Goal: Task Accomplishment & Management: Manage account settings

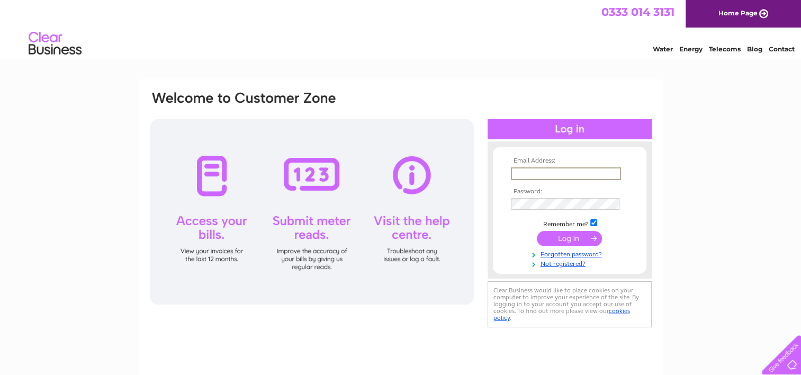
click at [582, 171] on input "text" at bounding box center [566, 173] width 110 height 13
click at [711, 123] on div "Email Address: Password:" at bounding box center [400, 318] width 801 height 478
click at [580, 252] on link "Forgotten password?" at bounding box center [571, 252] width 120 height 10
click at [565, 261] on link "Not registered?" at bounding box center [571, 262] width 120 height 10
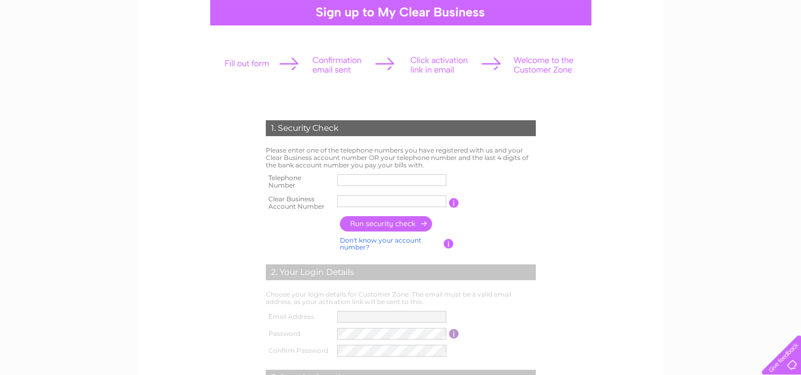
scroll to position [159, 0]
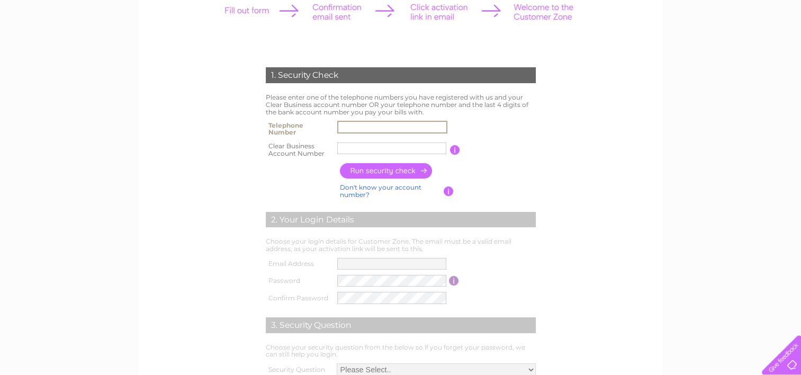
click at [429, 127] on input "text" at bounding box center [392, 127] width 110 height 13
type input "02071835808"
click at [390, 150] on input "text" at bounding box center [391, 148] width 109 height 12
paste input "30277362"
click at [398, 167] on input "button" at bounding box center [386, 170] width 93 height 15
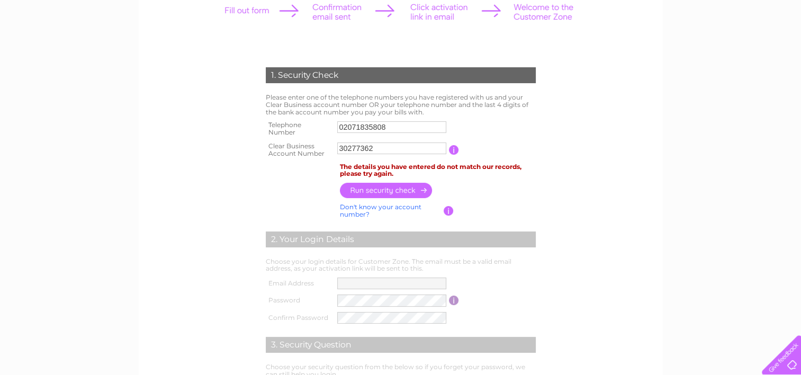
click at [405, 147] on input "30277362" at bounding box center [391, 148] width 109 height 12
type input "30277362"
click at [391, 127] on input "02071835808" at bounding box center [392, 127] width 110 height 13
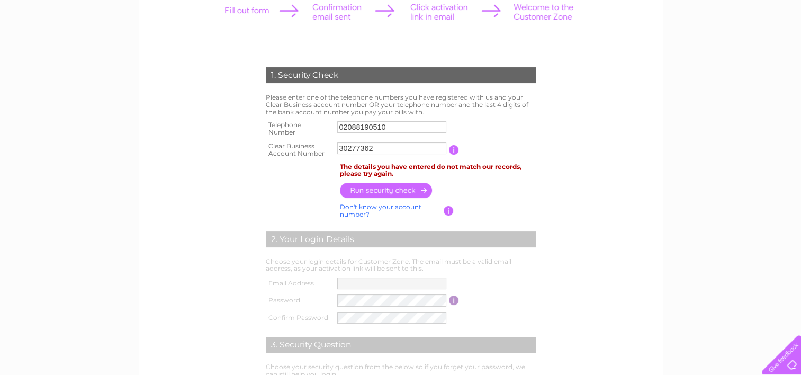
click at [614, 70] on form "1. Security Check Please enter one of the telephone numbers you have registered…" at bounding box center [401, 254] width 504 height 416
click at [386, 194] on input "button" at bounding box center [386, 190] width 93 height 15
click at [395, 126] on input "02088190510" at bounding box center [391, 127] width 109 height 12
drag, startPoint x: 641, startPoint y: 92, endPoint x: 631, endPoint y: 95, distance: 10.4
click at [641, 92] on form "1. Security Check Please enter one of the telephone numbers you have registered…" at bounding box center [401, 254] width 504 height 417
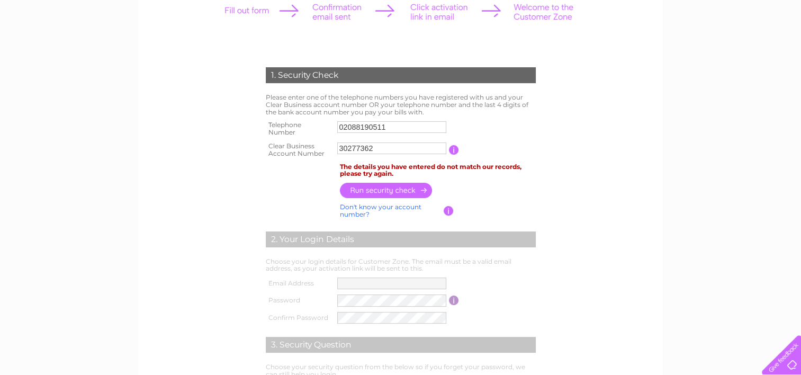
click at [385, 194] on input "button" at bounding box center [386, 190] width 93 height 15
click at [394, 126] on input "02088190511" at bounding box center [391, 127] width 109 height 12
click at [672, 74] on div "1. Security Check Please enter one of the telephone numbers you have registered…" at bounding box center [400, 288] width 801 height 734
click at [406, 192] on input "button" at bounding box center [386, 190] width 93 height 15
click at [381, 127] on input "02039896464" at bounding box center [392, 127] width 110 height 13
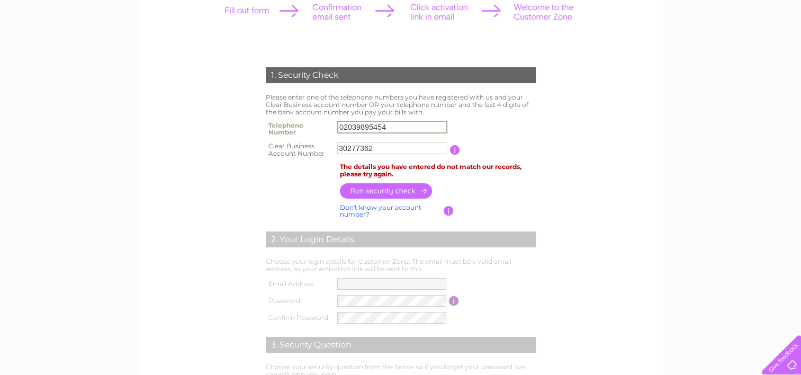
click at [399, 192] on input "button" at bounding box center [386, 190] width 93 height 15
click at [628, 127] on form "1. Security Check Please enter one of the telephone numbers you have registered…" at bounding box center [401, 254] width 504 height 416
click at [379, 127] on input "02039895454" at bounding box center [391, 127] width 109 height 12
click at [379, 127] on input "02039895454" at bounding box center [392, 127] width 110 height 13
click at [390, 191] on input "button" at bounding box center [386, 190] width 93 height 15
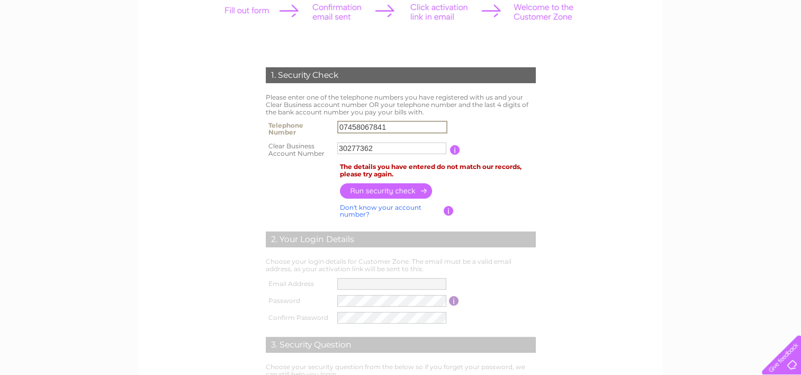
click at [375, 124] on input "07458067841" at bounding box center [392, 127] width 110 height 13
type input "02071835808"
click at [403, 194] on input "button" at bounding box center [386, 190] width 93 height 15
click at [454, 150] on input "button" at bounding box center [454, 150] width 10 height 10
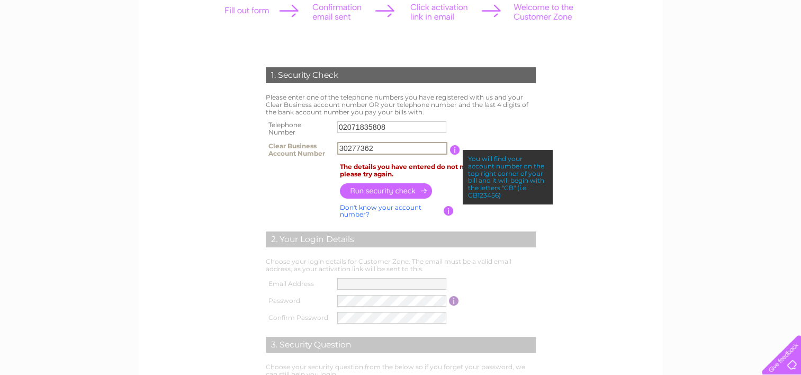
click at [339, 148] on input "30277362" at bounding box center [392, 148] width 110 height 13
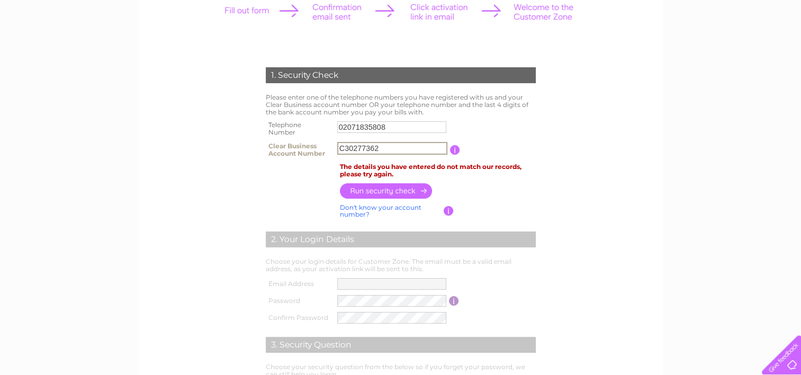
type input "30277362"
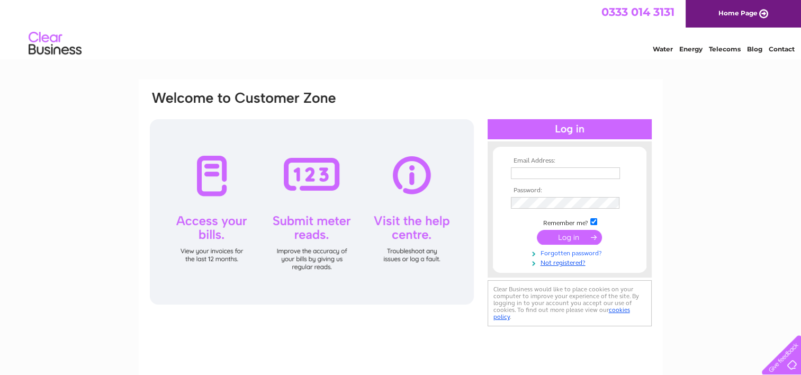
click at [562, 254] on link "Forgotten password?" at bounding box center [571, 252] width 120 height 10
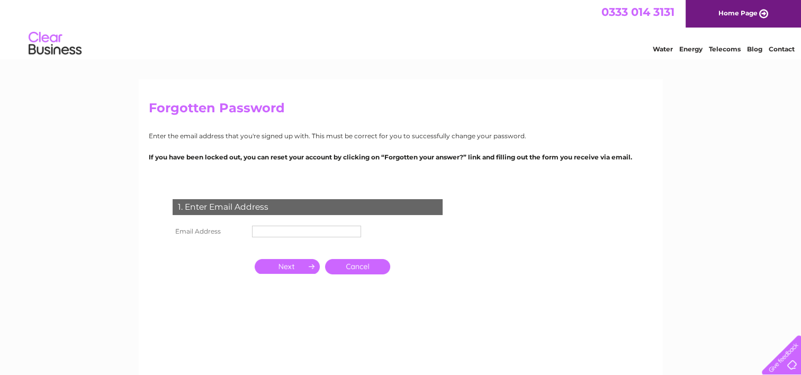
click at [303, 235] on input "text" at bounding box center [306, 232] width 109 height 12
type input "michael@hortonandgarton.co.uk"
click at [302, 266] on input "button" at bounding box center [287, 266] width 65 height 15
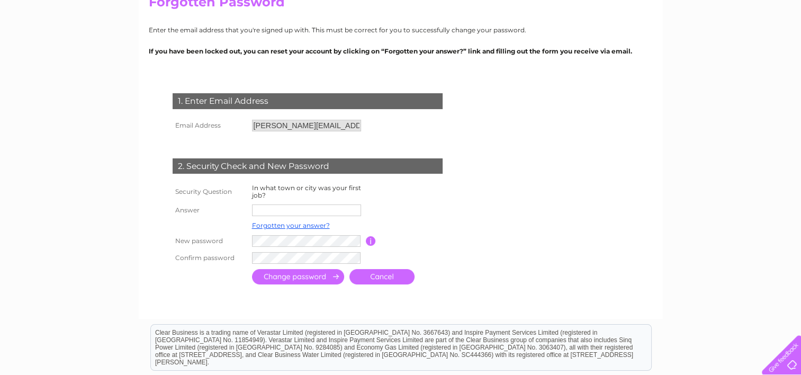
scroll to position [159, 0]
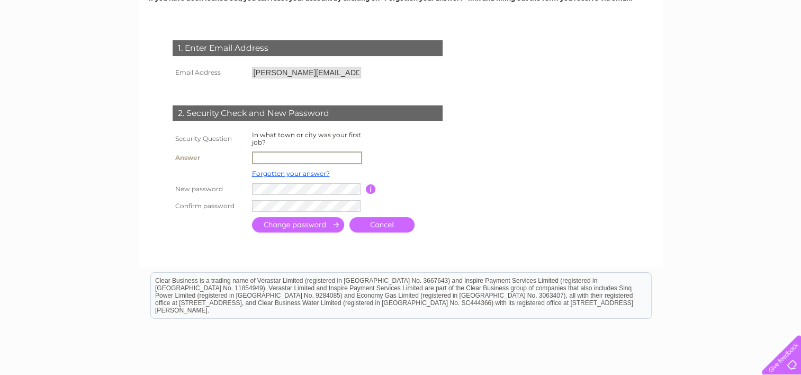
click at [282, 158] on input "text" at bounding box center [307, 157] width 110 height 13
type input "Newcastle"
click at [310, 228] on input "submit" at bounding box center [298, 223] width 92 height 15
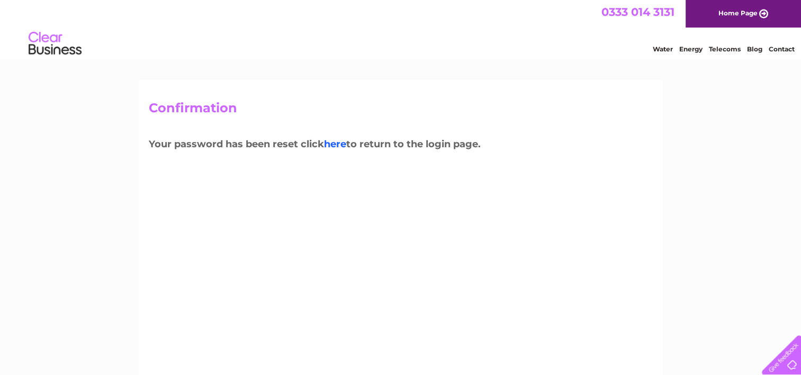
click at [341, 145] on link "here" at bounding box center [335, 144] width 22 height 12
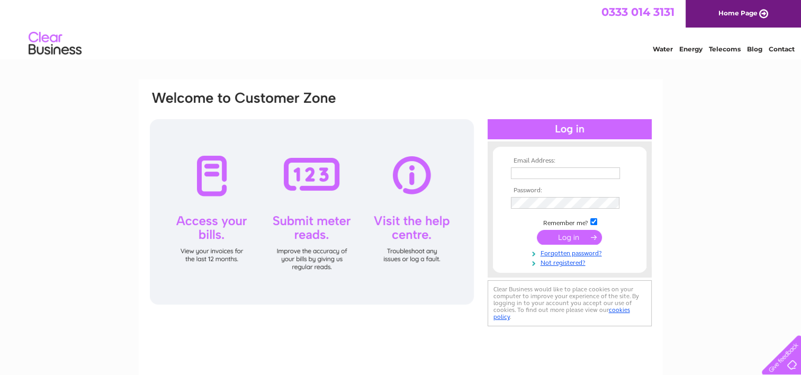
click at [552, 173] on input "text" at bounding box center [565, 173] width 109 height 12
type input "[PERSON_NAME][EMAIL_ADDRESS][DOMAIN_NAME]"
click at [568, 238] on input "submit" at bounding box center [569, 237] width 65 height 15
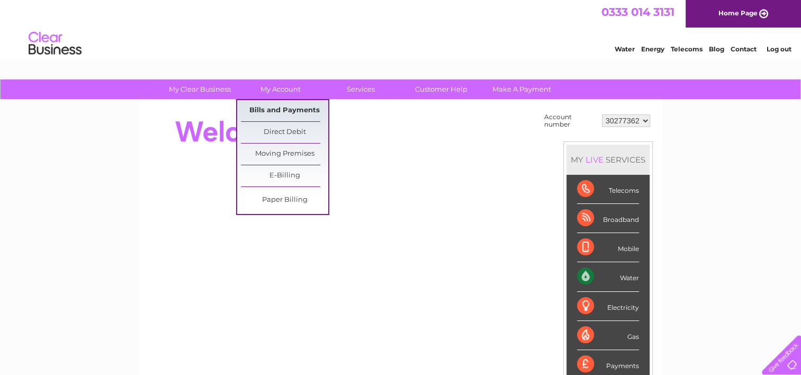
click at [281, 106] on link "Bills and Payments" at bounding box center [284, 110] width 87 height 21
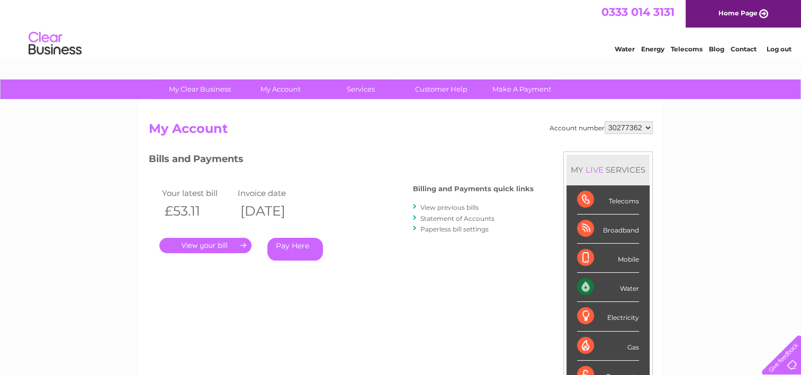
click at [466, 208] on link "View previous bills" at bounding box center [450, 207] width 58 height 8
click at [477, 216] on link "Statement of Accounts" at bounding box center [458, 218] width 74 height 8
click at [214, 244] on link "." at bounding box center [205, 245] width 92 height 15
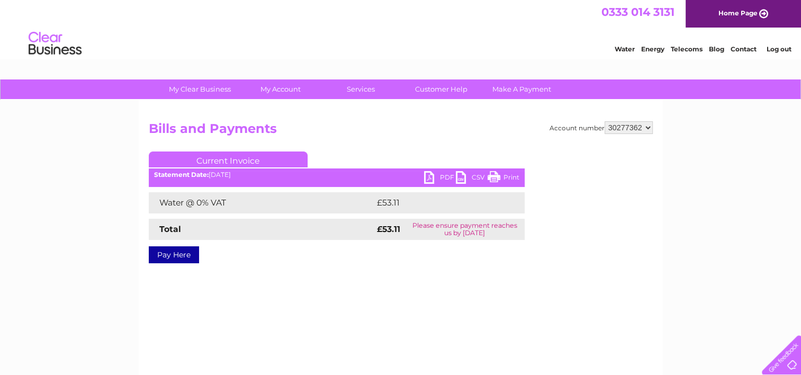
click at [437, 177] on link "PDF" at bounding box center [440, 178] width 32 height 15
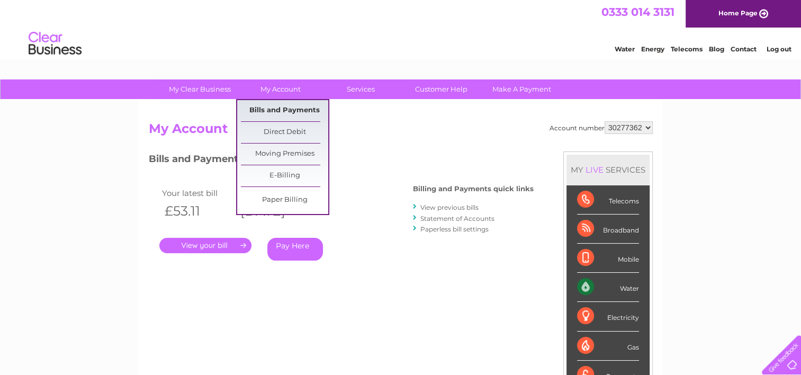
click at [294, 108] on link "Bills and Payments" at bounding box center [284, 110] width 87 height 21
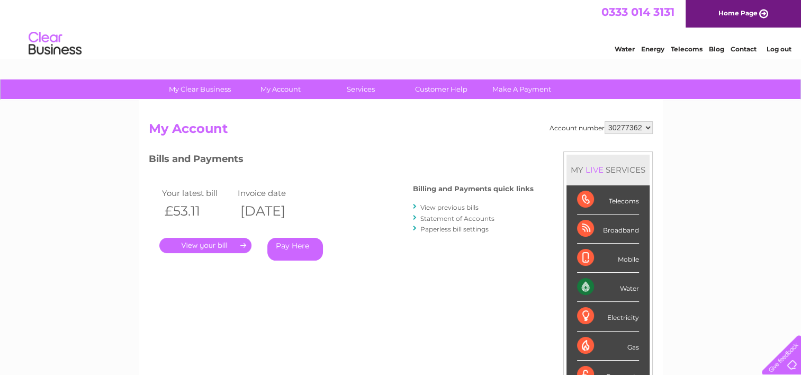
click at [463, 218] on link "Statement of Accounts" at bounding box center [458, 218] width 74 height 8
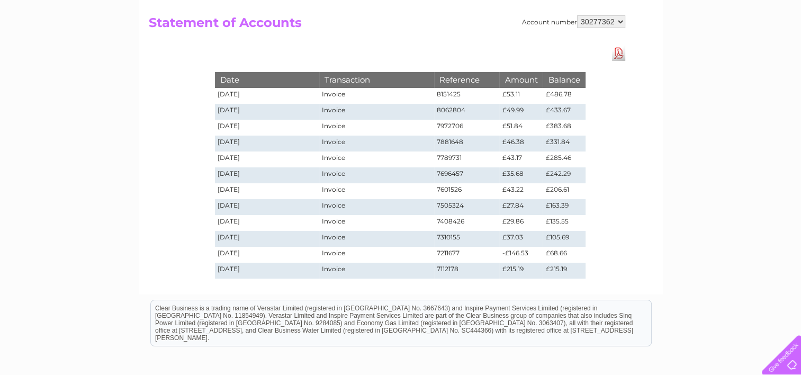
scroll to position [53, 0]
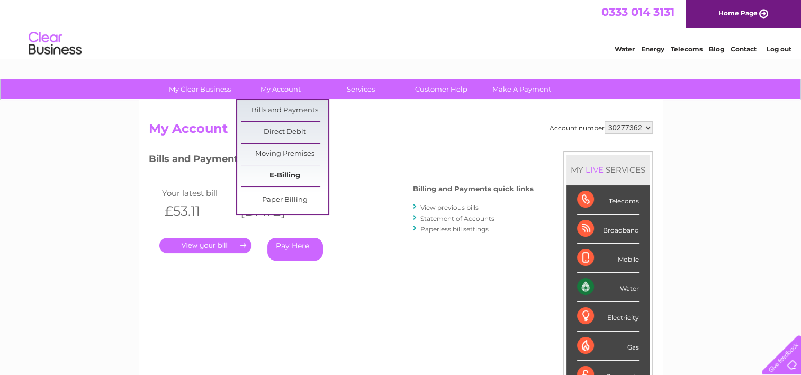
click at [282, 174] on link "E-Billing" at bounding box center [284, 175] width 87 height 21
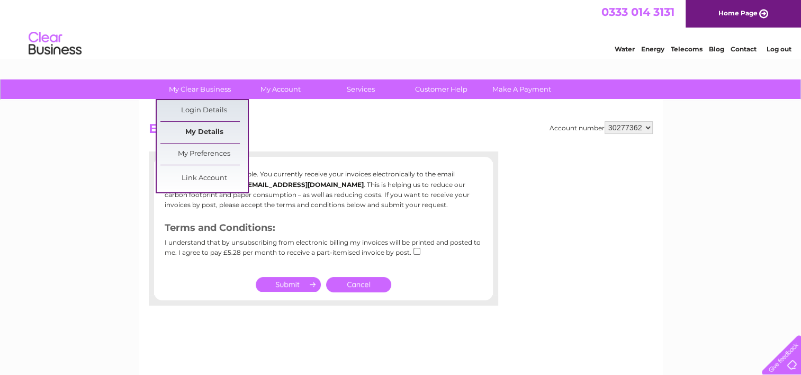
click at [208, 136] on link "My Details" at bounding box center [203, 132] width 87 height 21
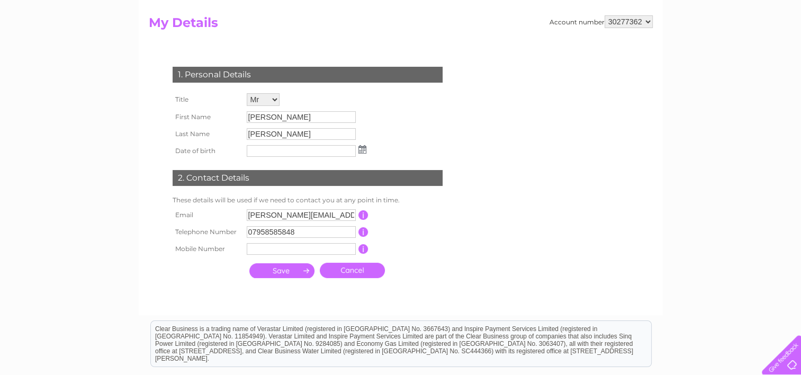
scroll to position [159, 0]
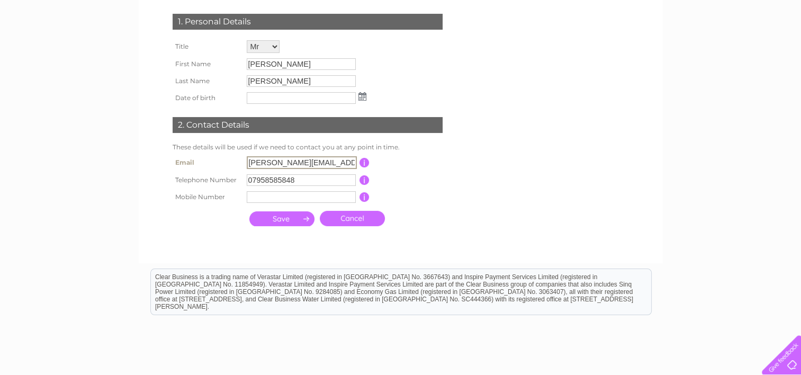
drag, startPoint x: 274, startPoint y: 162, endPoint x: 238, endPoint y: 163, distance: 36.0
click at [238, 163] on tr "Email michael@hortonandgarton.co.uk This should be a valid email address" at bounding box center [312, 163] width 284 height 18
type input "ashley@hortonandgarton.co.uk"
click at [439, 158] on td "This should be a valid email address" at bounding box center [412, 163] width 85 height 18
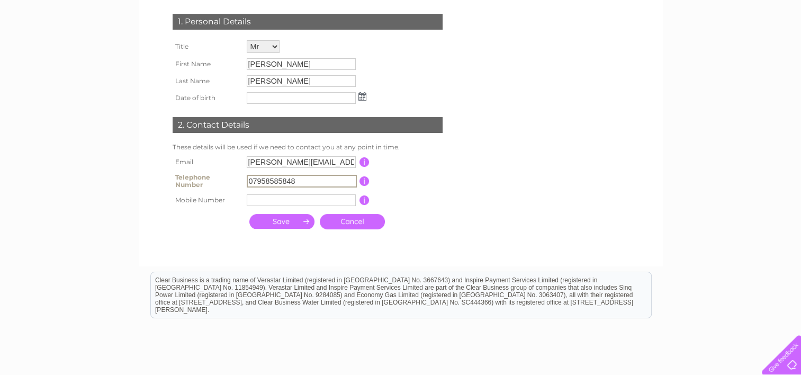
drag, startPoint x: 297, startPoint y: 176, endPoint x: 238, endPoint y: 179, distance: 58.3
click at [238, 179] on tr "Telephone Number 07958585848 This should be a valid landline telephone number s…" at bounding box center [312, 181] width 284 height 21
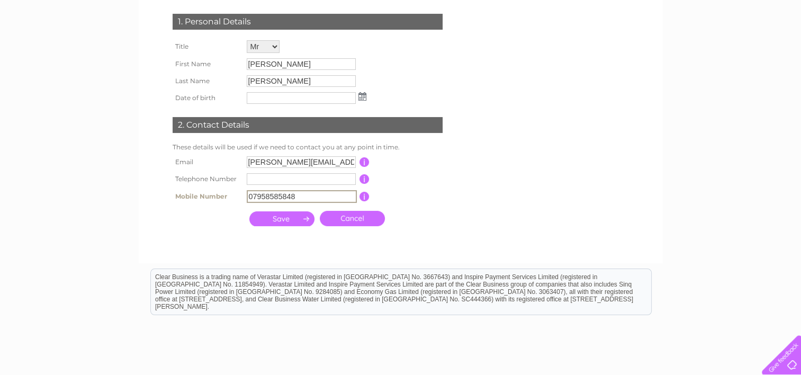
type input "07958585848"
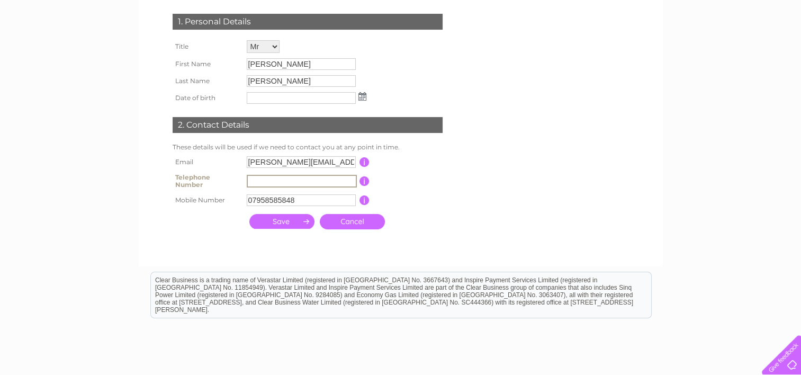
click at [263, 182] on input "text" at bounding box center [302, 181] width 110 height 13
type input "02088190510"
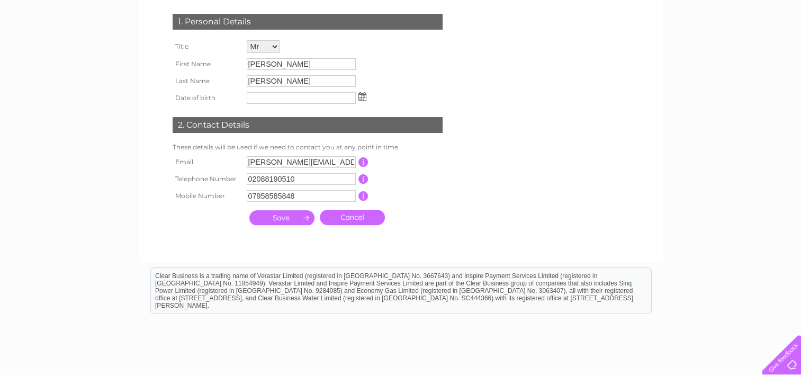
click at [486, 95] on form "Account number 30277362 My Details 1. Personal Details Title Mr Mrs Ms Miss Dr …" at bounding box center [401, 106] width 504 height 289
click at [283, 220] on input "submit" at bounding box center [281, 217] width 65 height 15
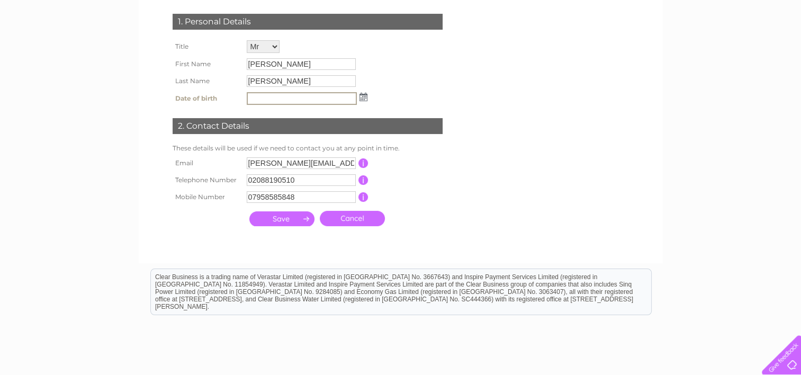
scroll to position [106, 0]
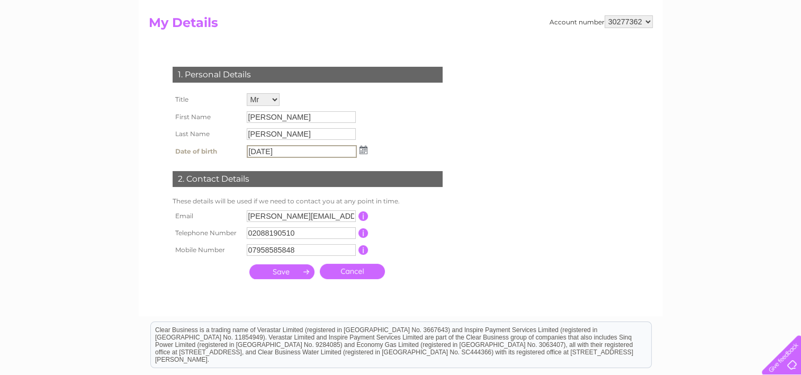
type input "12/06/1970"
click at [436, 106] on div "1. Personal Details Title Mr Mrs Ms Miss Dr Rev Prof Other First Name John Last…" at bounding box center [310, 170] width 322 height 228
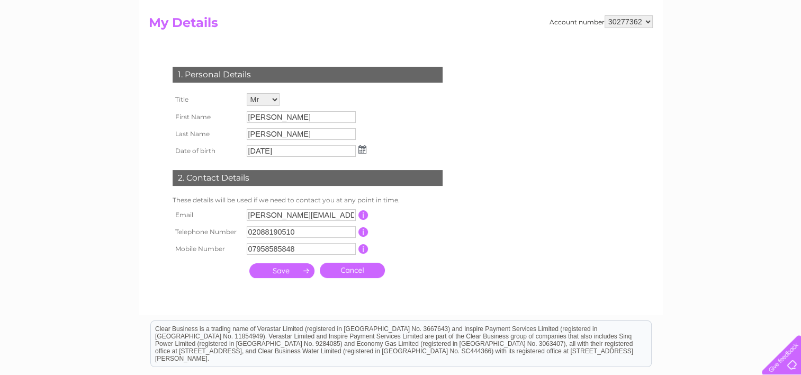
click at [283, 273] on input "submit" at bounding box center [281, 270] width 65 height 15
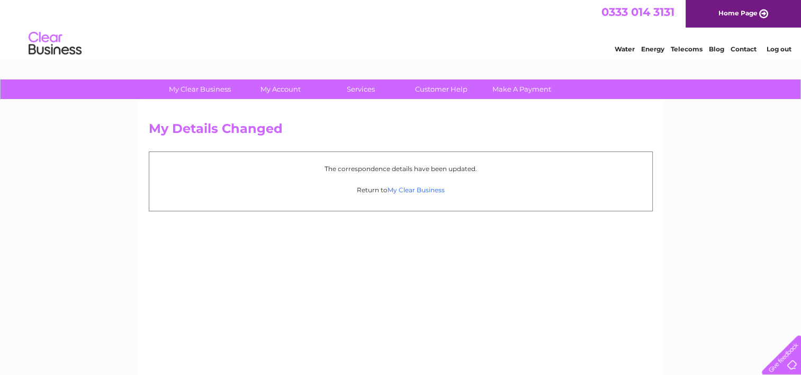
click at [410, 191] on link "My Clear Business" at bounding box center [416, 190] width 57 height 8
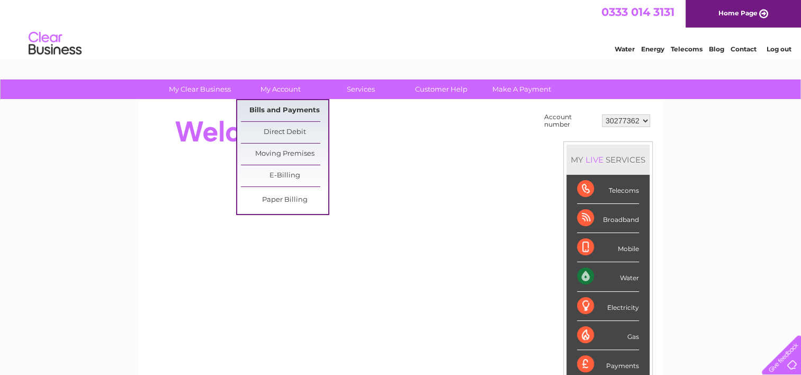
click at [282, 106] on link "Bills and Payments" at bounding box center [284, 110] width 87 height 21
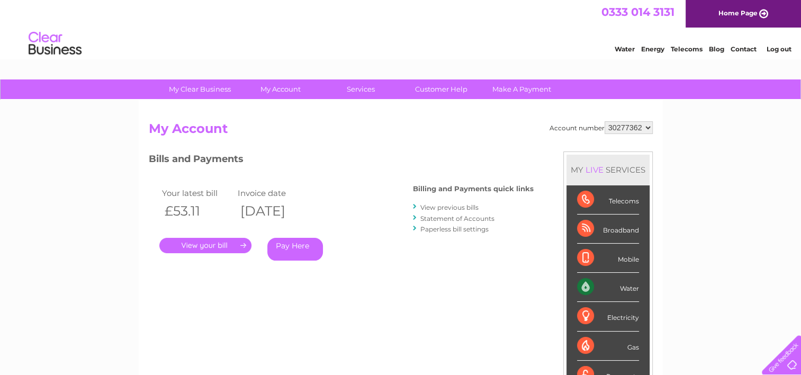
click at [214, 242] on link "." at bounding box center [205, 245] width 92 height 15
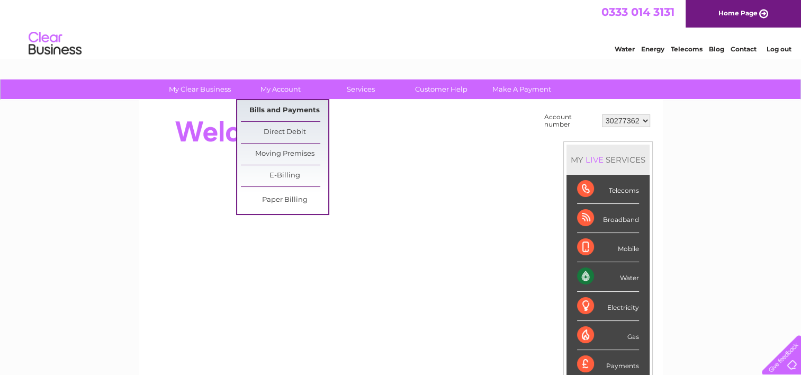
click at [274, 106] on link "Bills and Payments" at bounding box center [284, 110] width 87 height 21
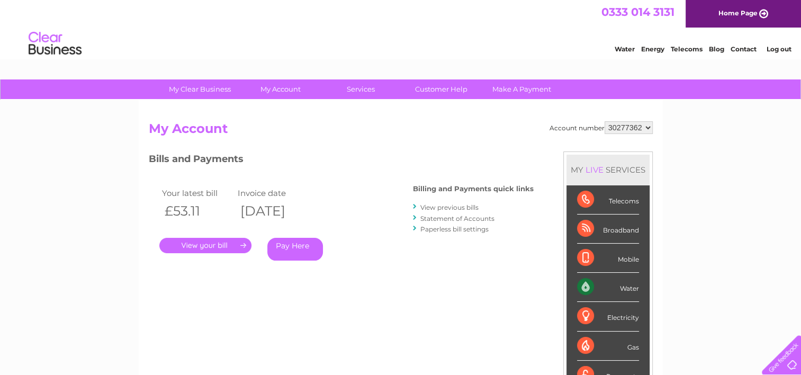
scroll to position [159, 0]
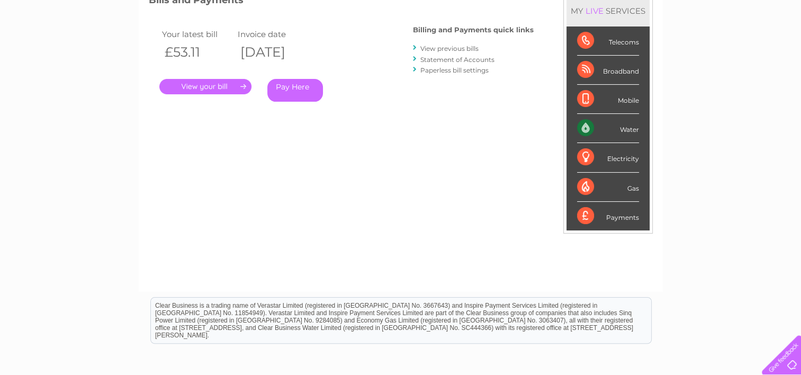
click at [459, 49] on link "View previous bills" at bounding box center [450, 48] width 58 height 8
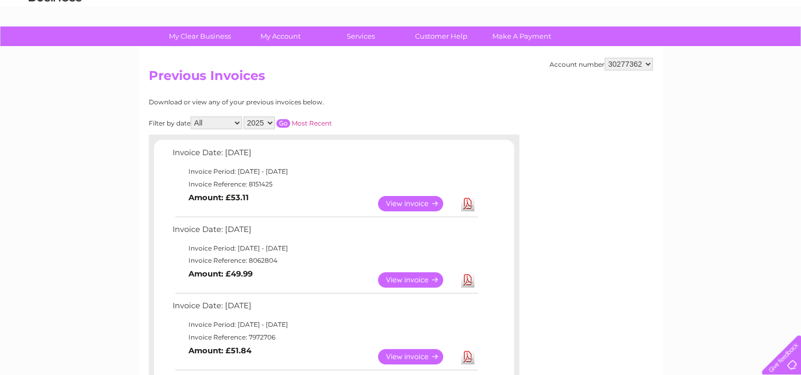
scroll to position [106, 0]
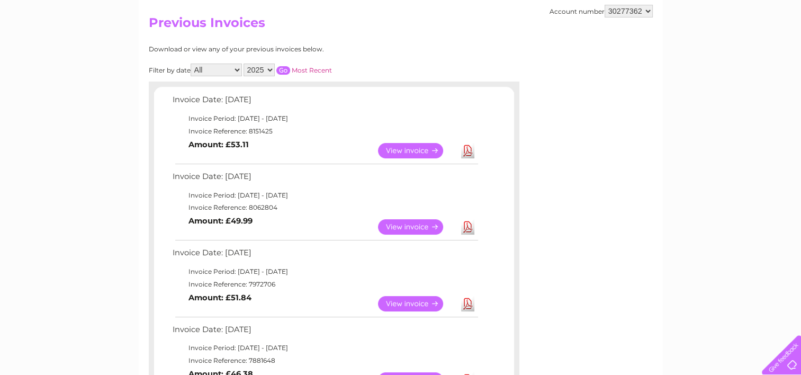
click at [405, 229] on link "View" at bounding box center [417, 226] width 78 height 15
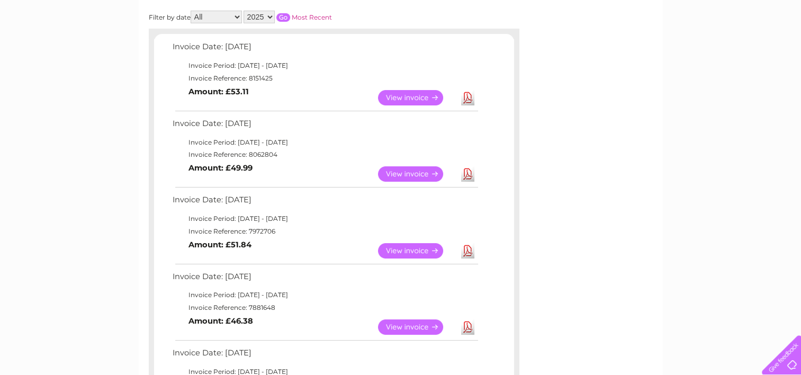
scroll to position [212, 0]
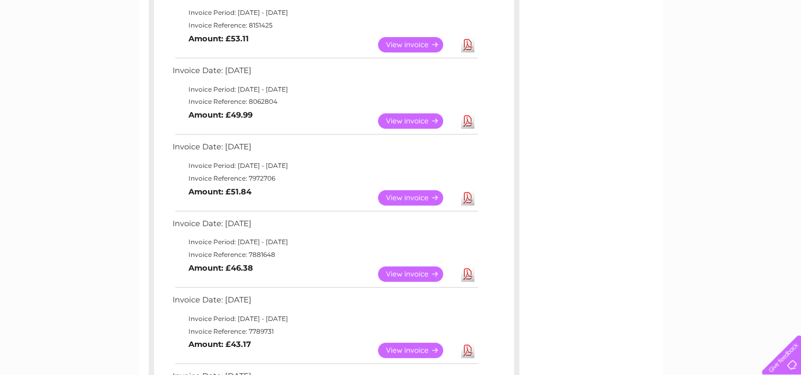
click at [426, 197] on link "View" at bounding box center [417, 197] width 78 height 15
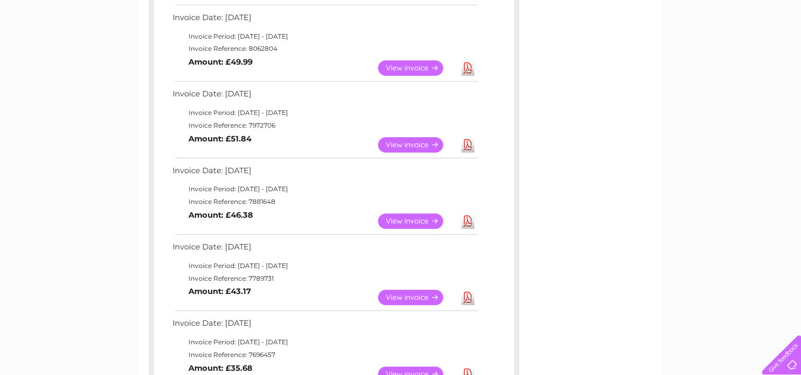
click at [407, 221] on link "View" at bounding box center [417, 220] width 78 height 15
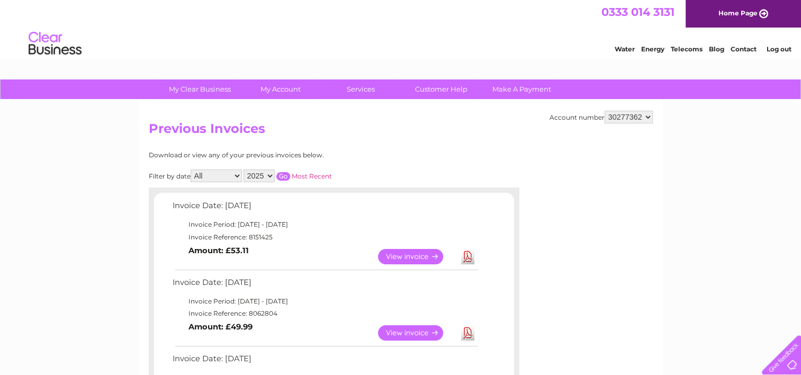
click at [749, 47] on link "Contact" at bounding box center [744, 49] width 26 height 8
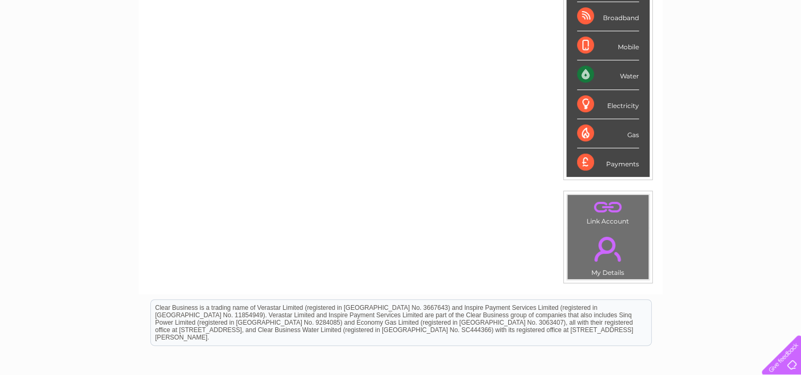
scroll to position [96, 0]
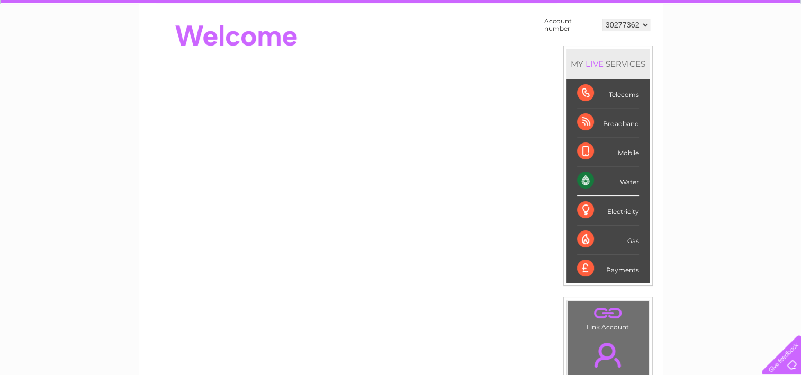
click at [630, 180] on div "Water" at bounding box center [608, 180] width 62 height 29
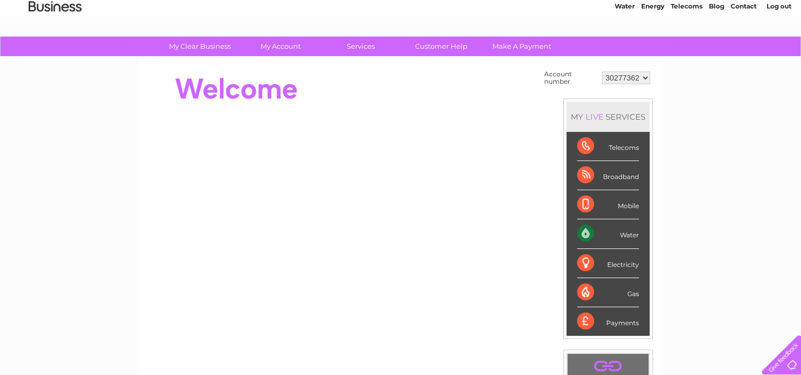
scroll to position [0, 0]
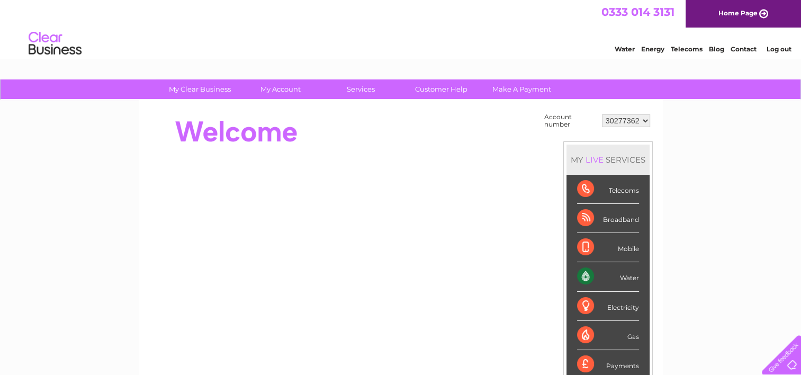
click at [750, 50] on link "Contact" at bounding box center [744, 49] width 26 height 8
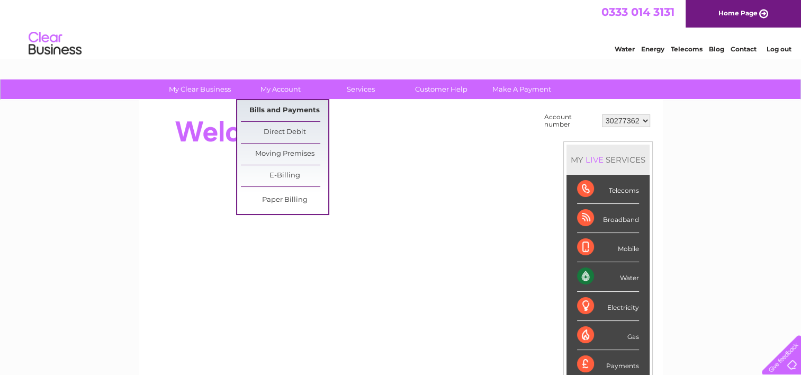
click at [294, 111] on link "Bills and Payments" at bounding box center [284, 110] width 87 height 21
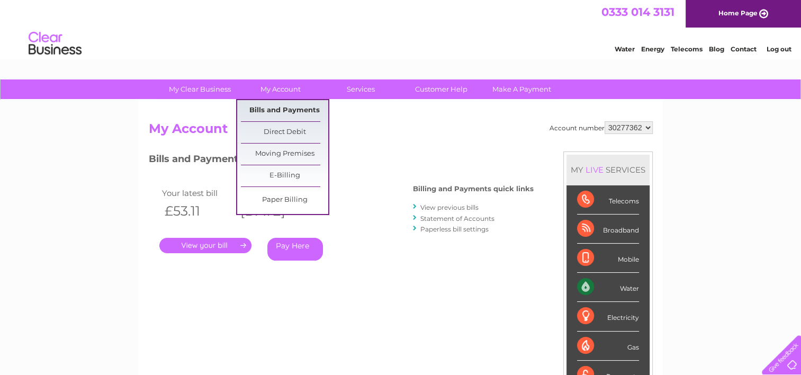
click at [286, 108] on link "Bills and Payments" at bounding box center [284, 110] width 87 height 21
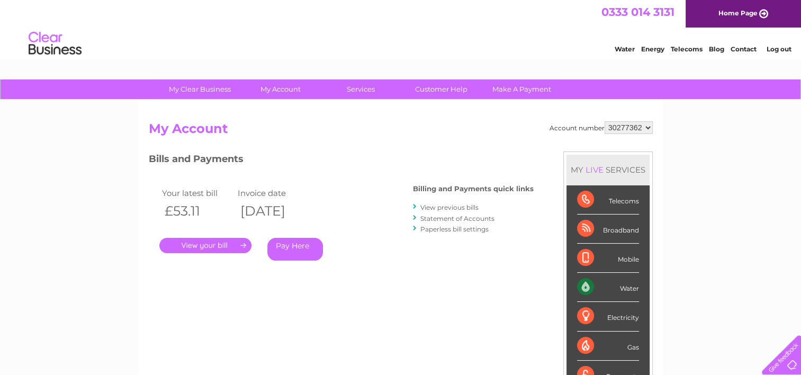
click at [454, 210] on link "View previous bills" at bounding box center [450, 207] width 58 height 8
